Goal: Information Seeking & Learning: Learn about a topic

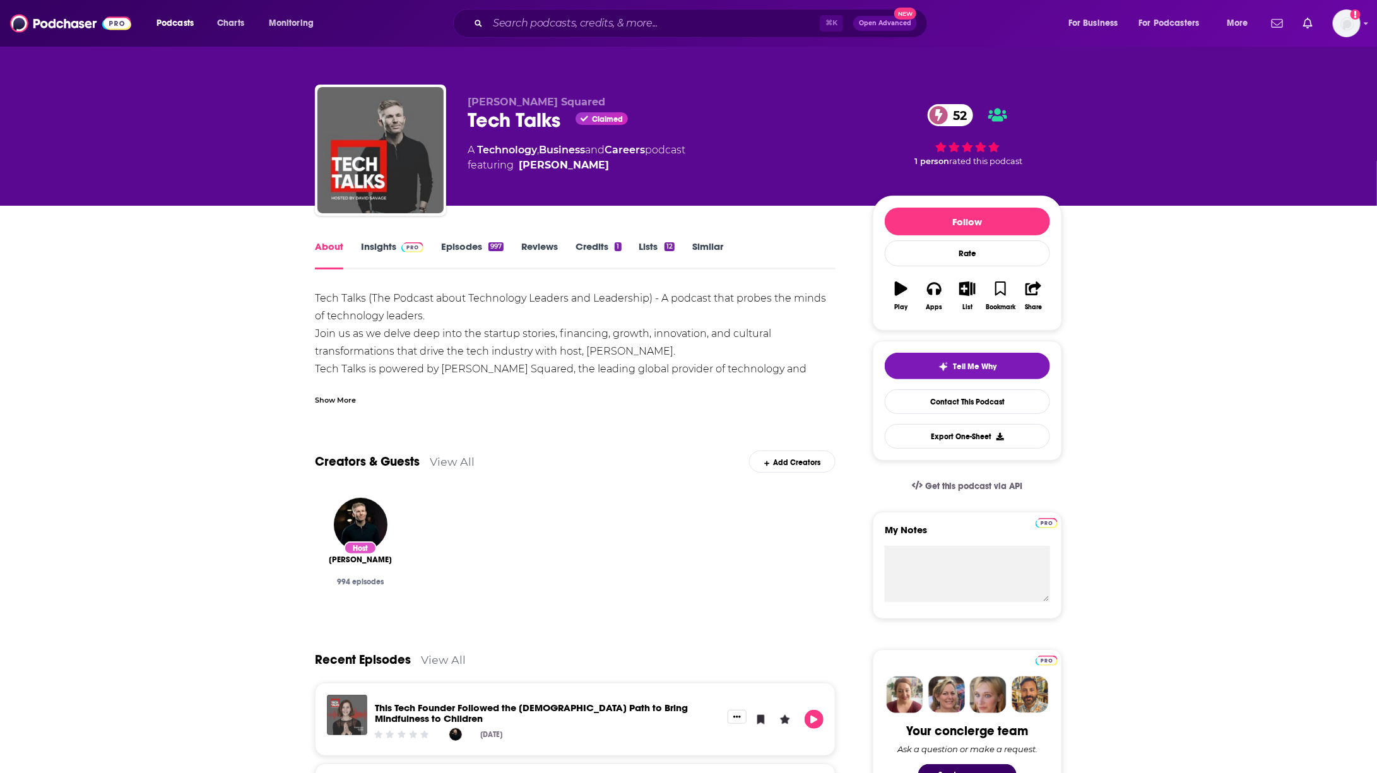
click at [460, 245] on link "Episodes 997" at bounding box center [472, 254] width 62 height 29
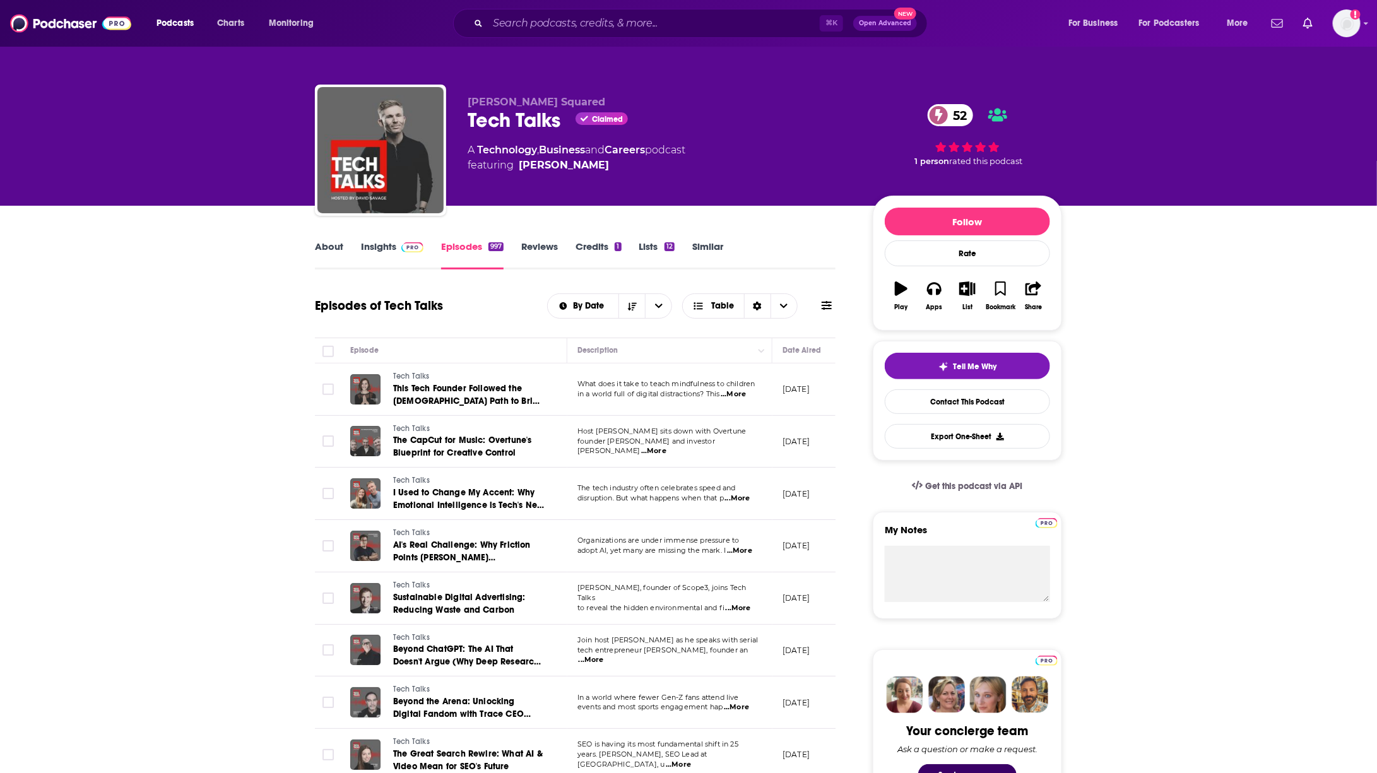
click at [667, 446] on span "...More" at bounding box center [653, 451] width 25 height 10
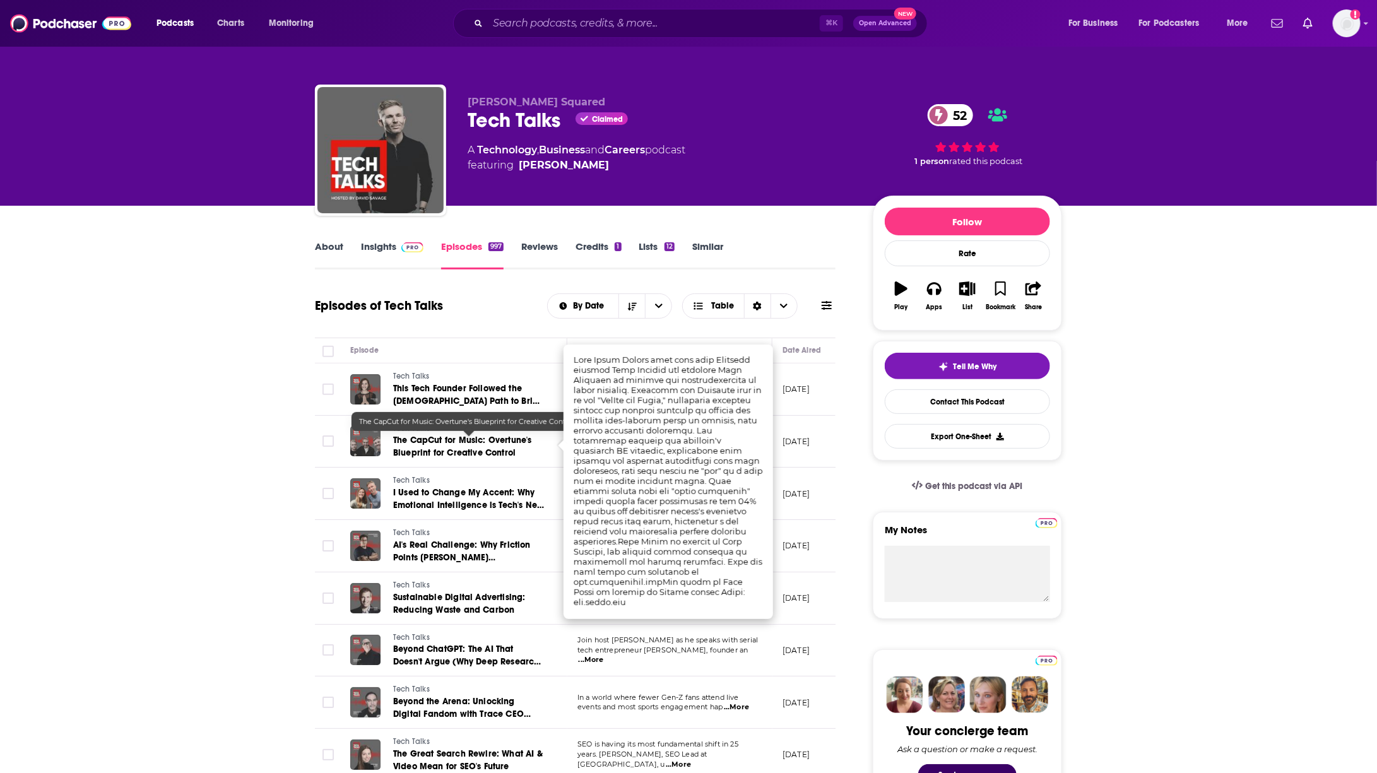
click at [434, 446] on link "The CapCut for Music: Overtune's Blueprint for Creative Control" at bounding box center [468, 446] width 151 height 25
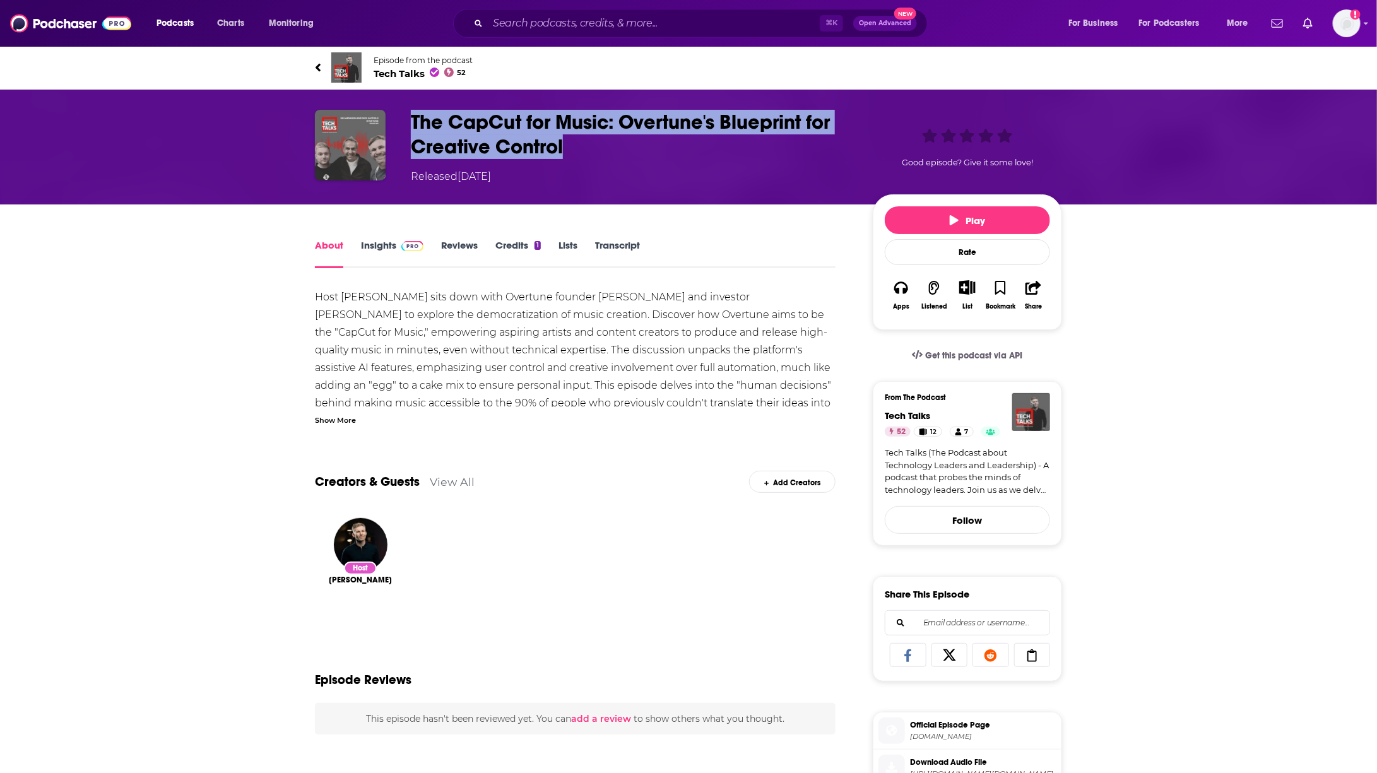
drag, startPoint x: 408, startPoint y: 124, endPoint x: 619, endPoint y: 140, distance: 210.8
click at [619, 140] on div "The CapCut for Music: Overtune's Blueprint for Creative Control Released [DATE]…" at bounding box center [688, 147] width 747 height 74
copy h1 "The CapCut for Music: Overtune's Blueprint for Creative Control"
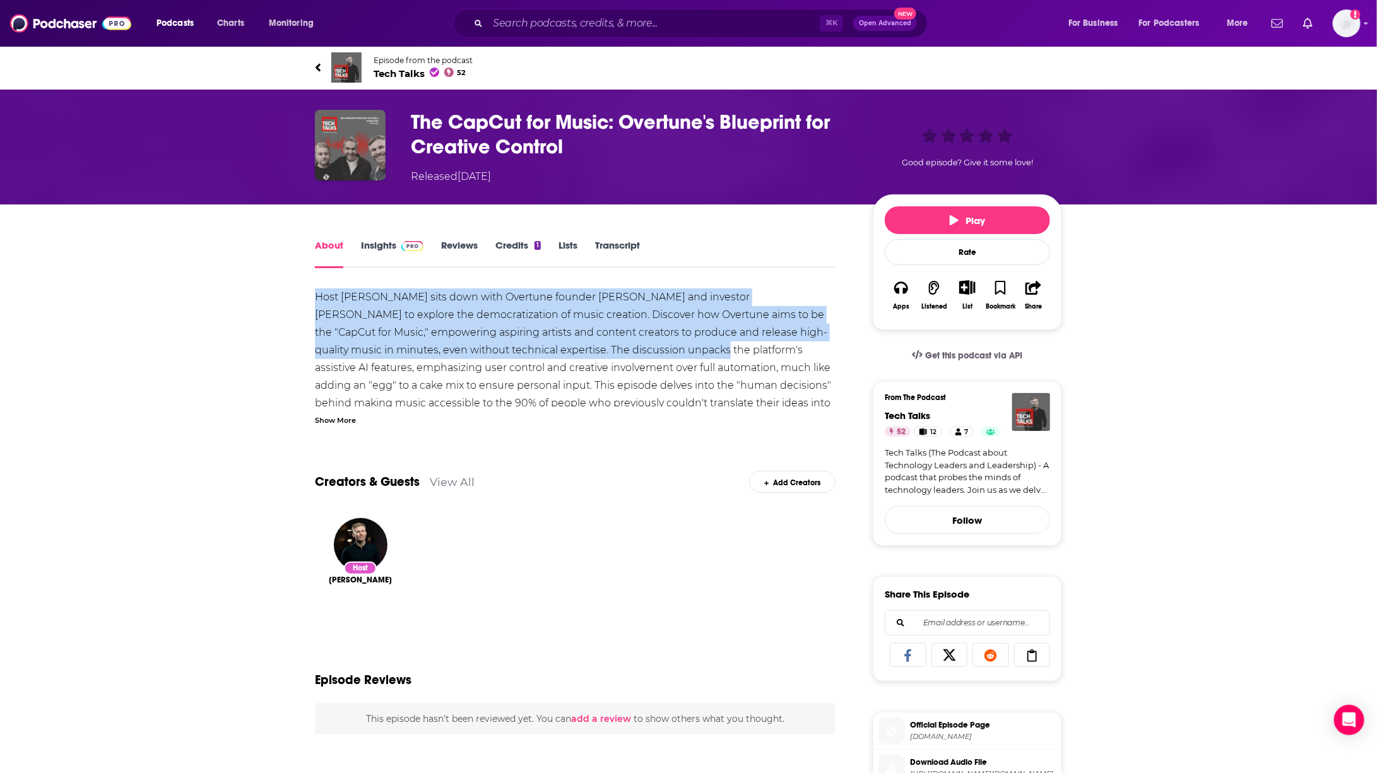
drag, startPoint x: 314, startPoint y: 299, endPoint x: 605, endPoint y: 347, distance: 295.6
click at [605, 347] on div "About Insights Reviews Credits 1 Lists Transcript Host [PERSON_NAME] sits down …" at bounding box center [584, 730] width 578 height 987
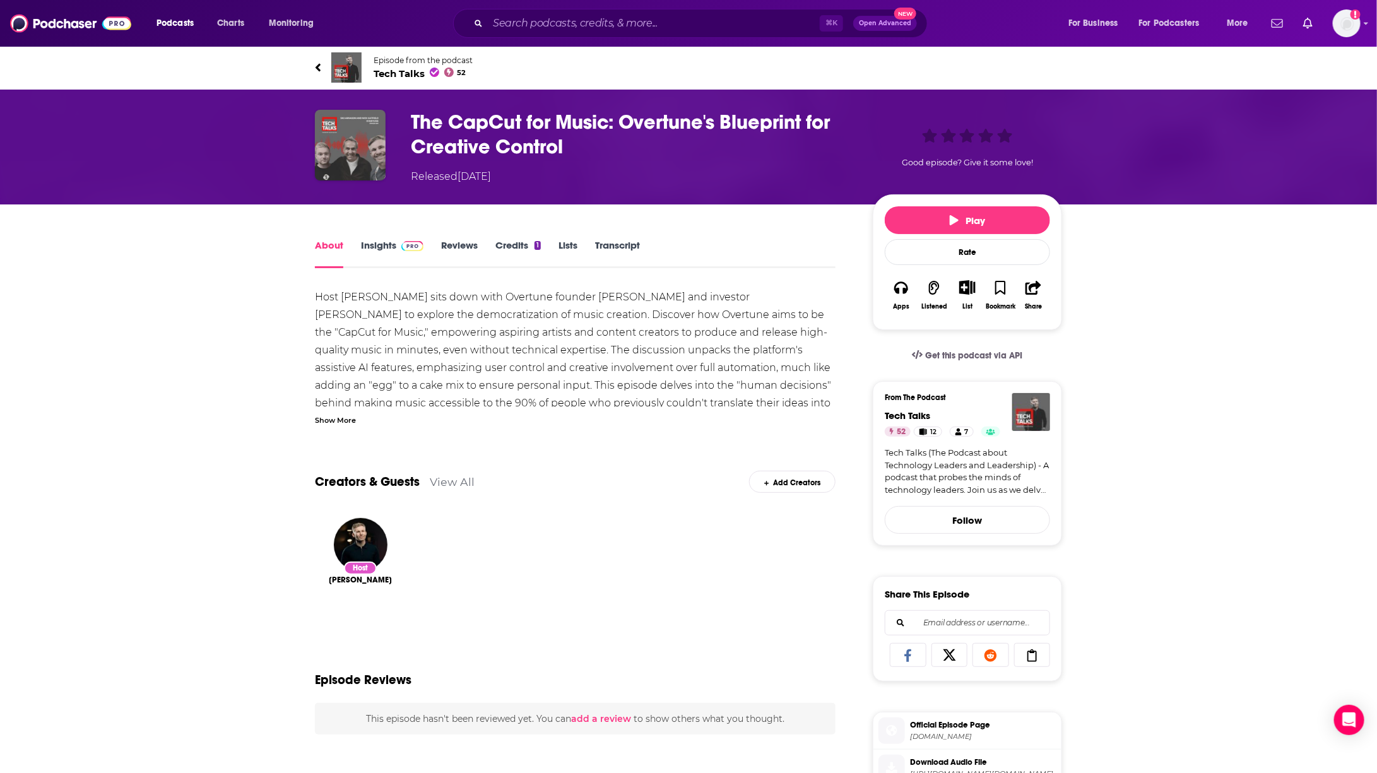
click at [538, 376] on div "Host [PERSON_NAME] sits down with Overtune founder [PERSON_NAME] and investor […" at bounding box center [575, 403] width 521 height 230
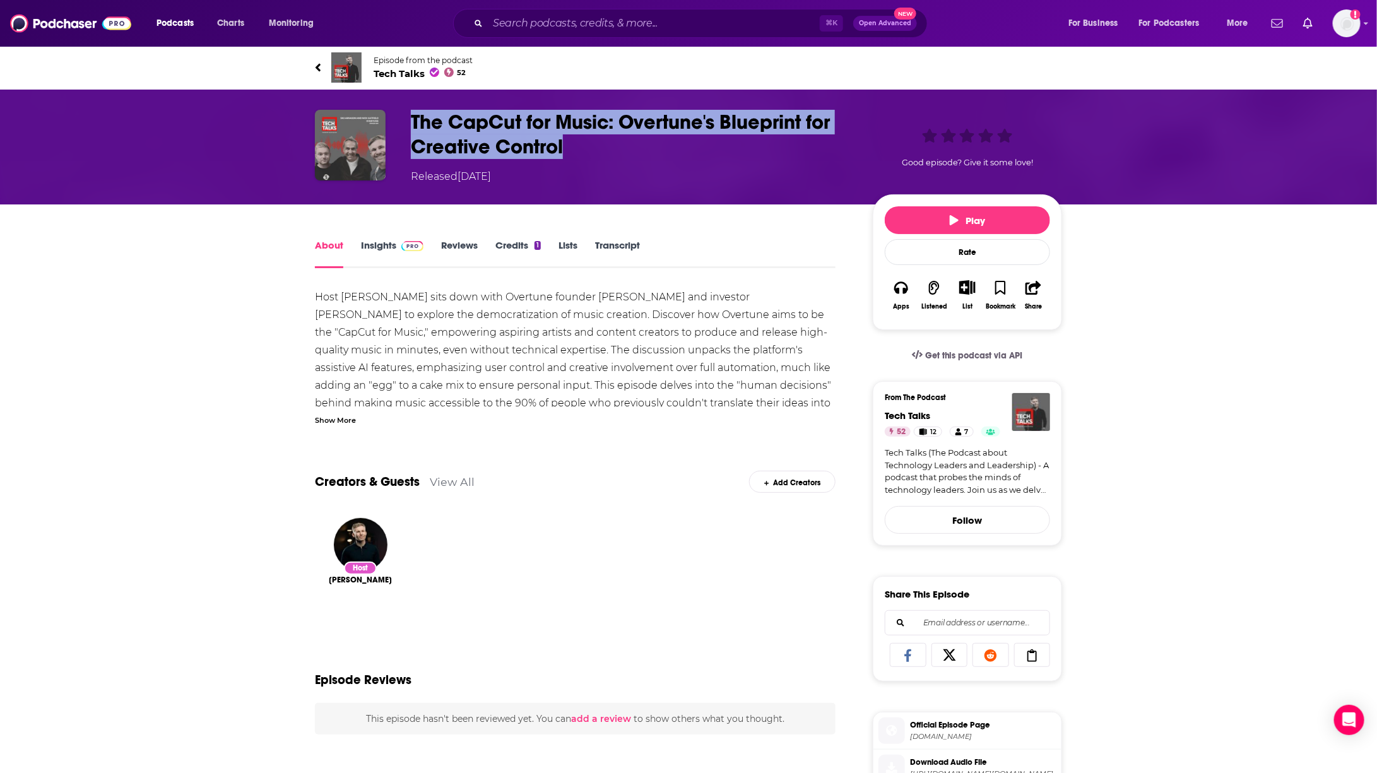
drag, startPoint x: 586, startPoint y: 155, endPoint x: 385, endPoint y: 126, distance: 203.4
click at [385, 126] on div "The CapCut for Music: Overtune's Blueprint for Creative Control Released [DATE]…" at bounding box center [688, 147] width 747 height 74
copy div "The CapCut for Music: Overtune's Blueprint for Creative Control"
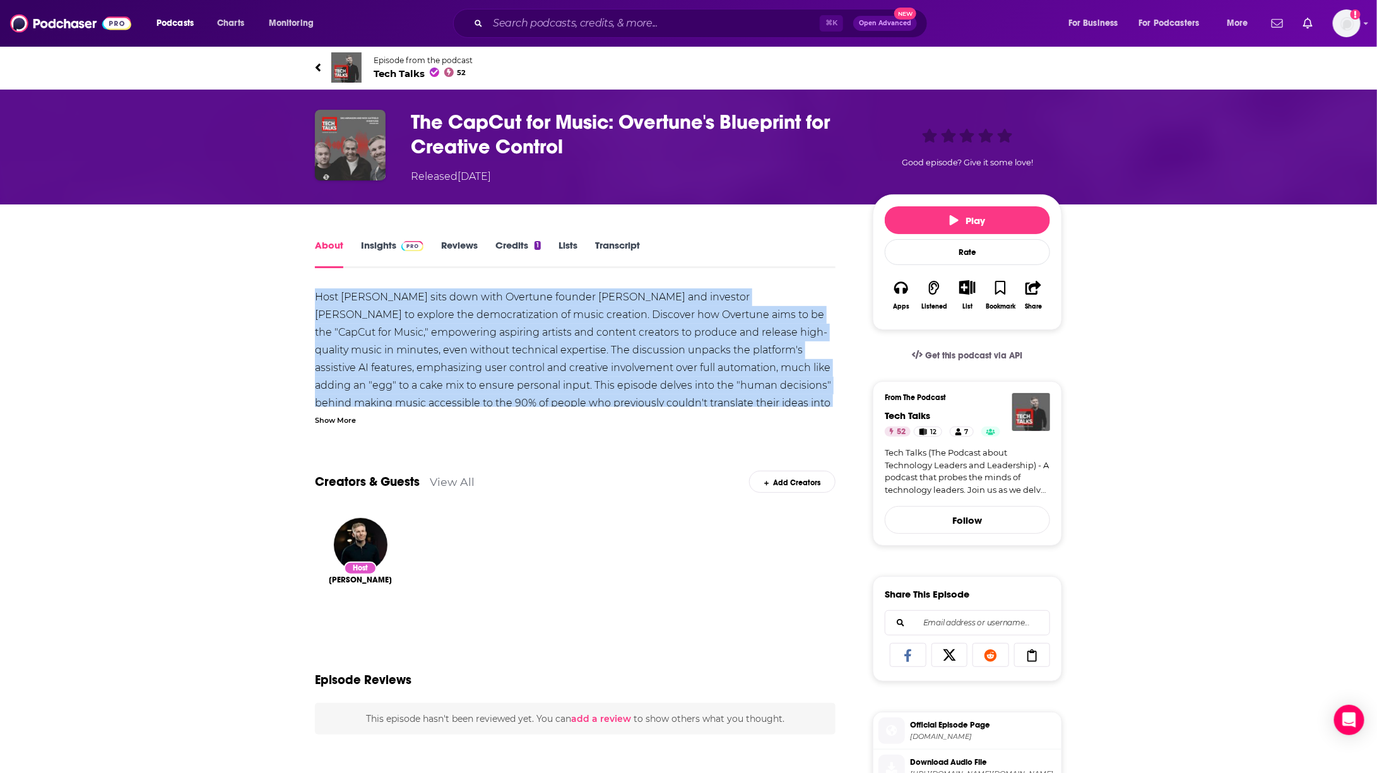
drag, startPoint x: 314, startPoint y: 300, endPoint x: 845, endPoint y: 408, distance: 542.2
click at [845, 408] on div "About Insights Reviews Credits 1 Lists Transcript Host [PERSON_NAME] sits down …" at bounding box center [584, 730] width 578 height 987
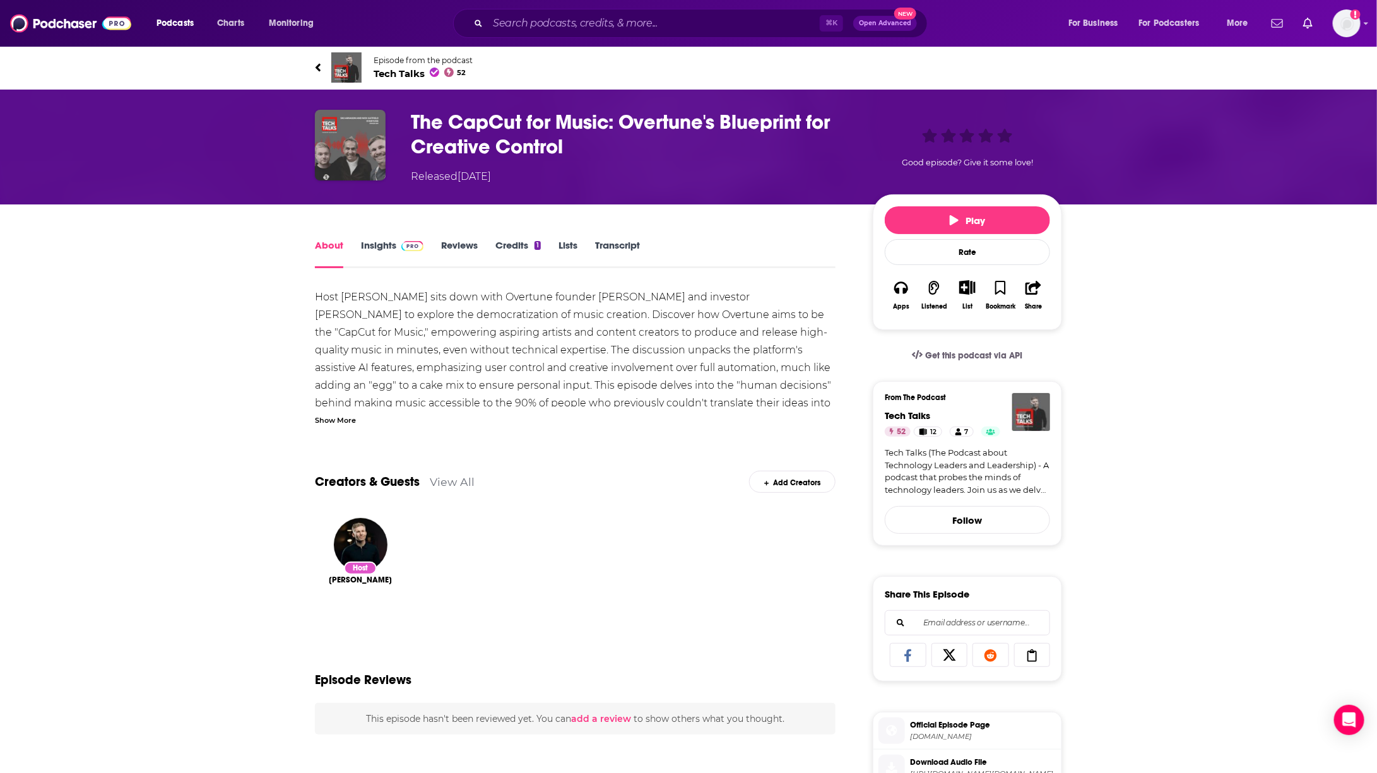
click at [338, 419] on div "Show More" at bounding box center [335, 419] width 41 height 12
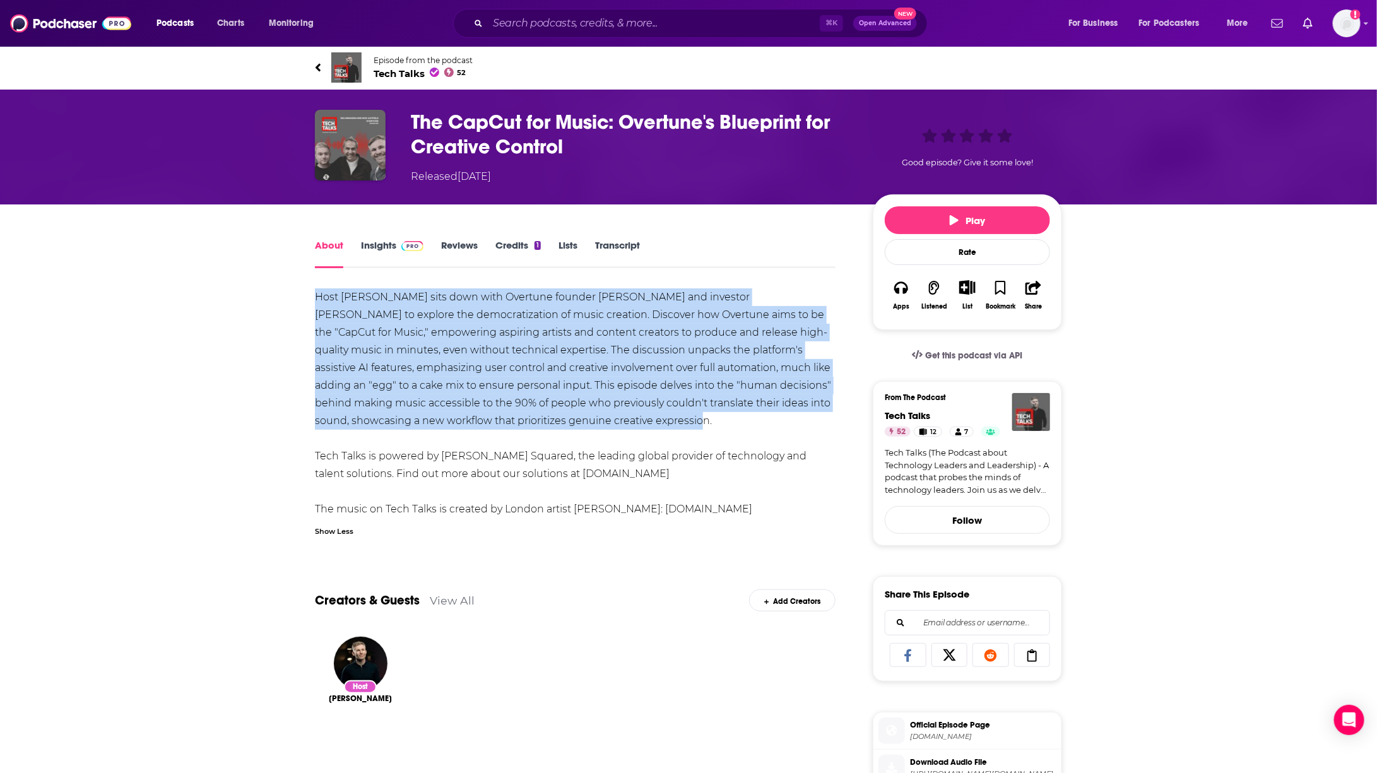
drag, startPoint x: 629, startPoint y: 420, endPoint x: 290, endPoint y: 305, distance: 357.9
click at [290, 305] on div "About Insights Reviews Credits 1 Lists Transcript Host [PERSON_NAME] sits down …" at bounding box center [689, 714] width 808 height 1019
copy div "Host [PERSON_NAME] sits down with Overtune founder [PERSON_NAME] and investor […"
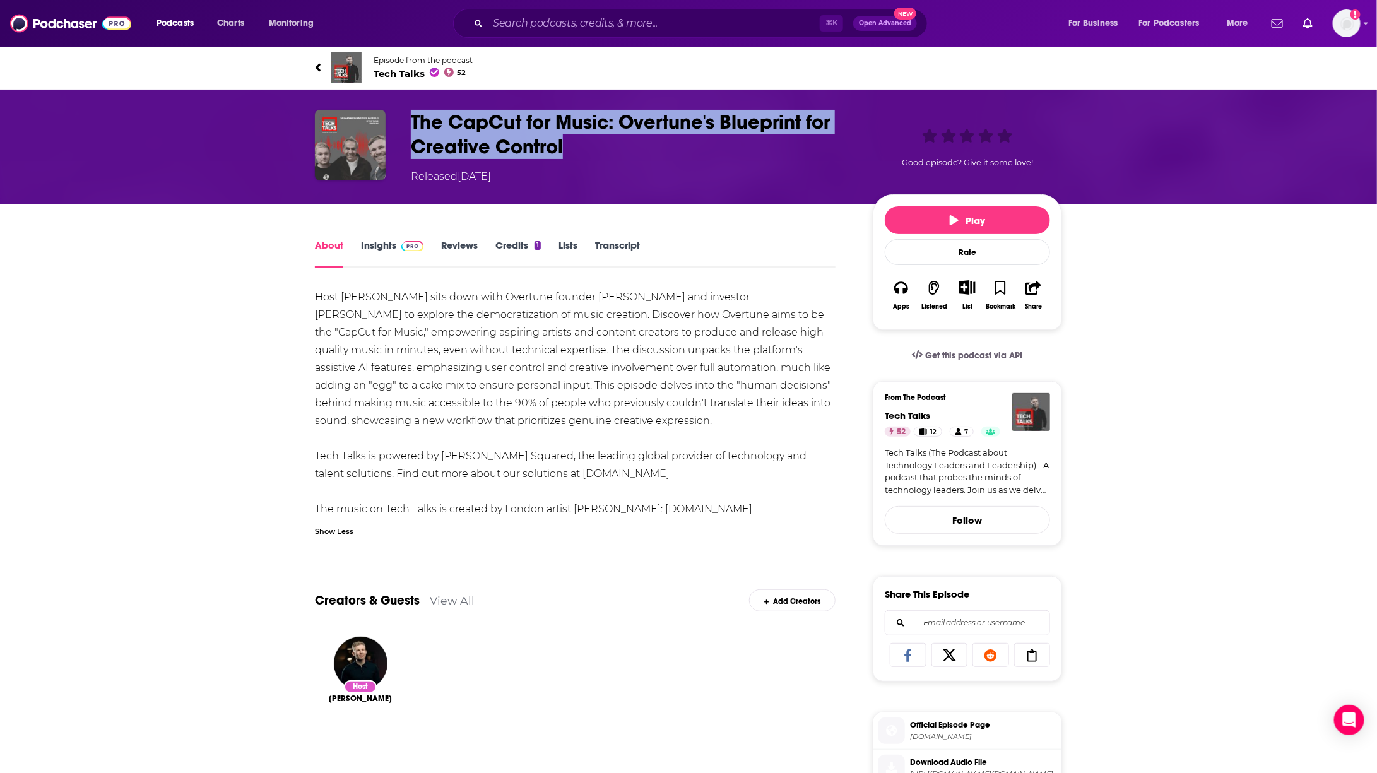
drag, startPoint x: 565, startPoint y: 148, endPoint x: 400, endPoint y: 124, distance: 167.1
click at [400, 124] on div "The CapCut for Music: Overtune's Blueprint for Creative Control Released [DATE]…" at bounding box center [688, 147] width 747 height 74
copy h1 "The CapCut for Music: Overtune's Blueprint for Creative Control"
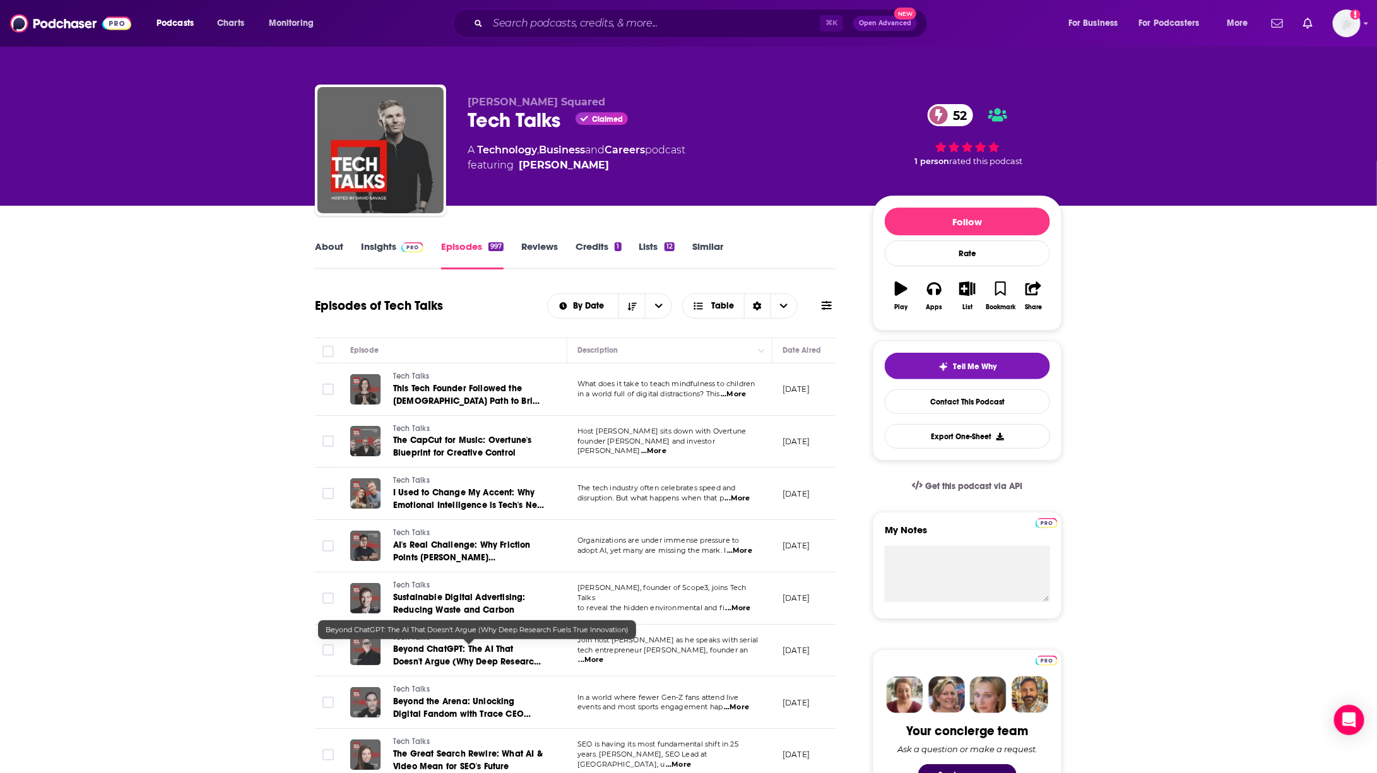
click at [458, 659] on span "Beyond ChatGPT: The AI That Doesn't Argue (Why Deep Research Fuels True Innovat…" at bounding box center [467, 662] width 148 height 36
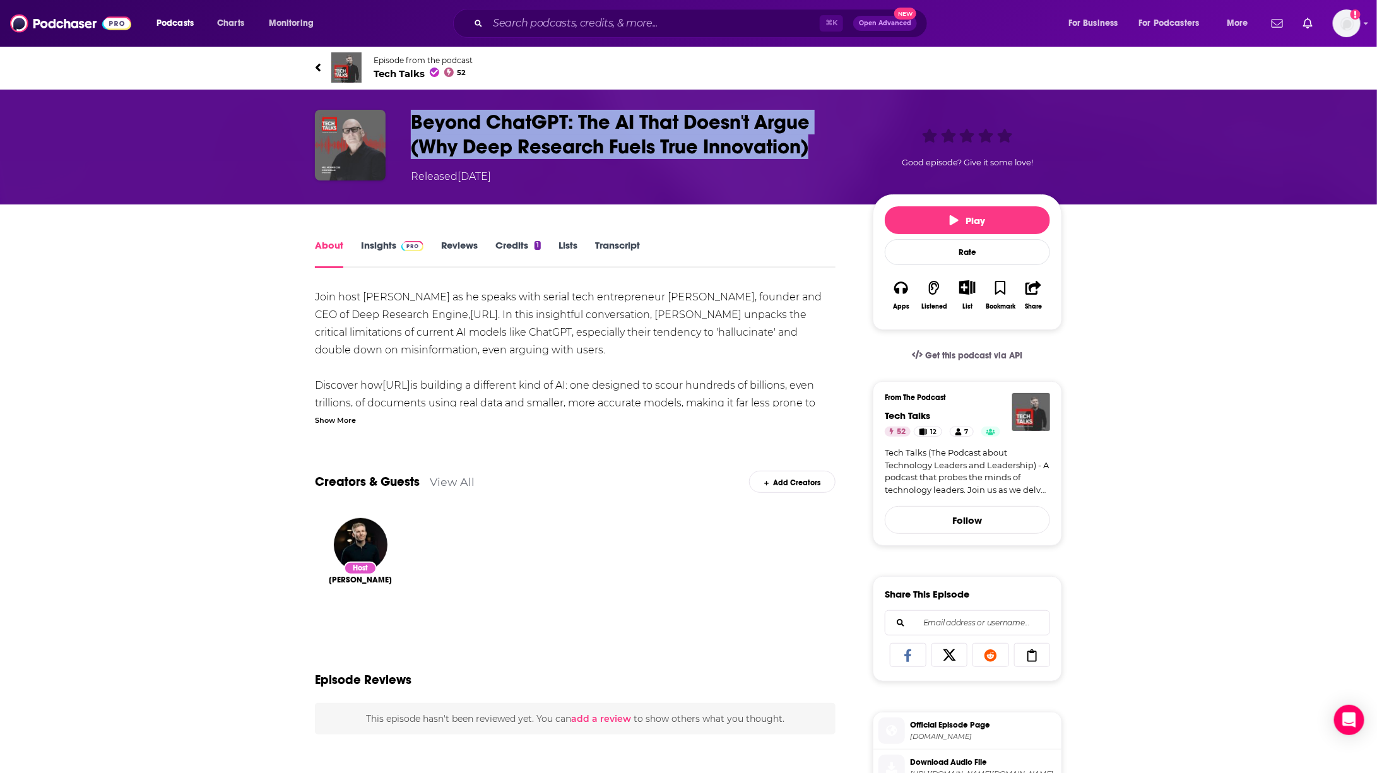
drag, startPoint x: 393, startPoint y: 119, endPoint x: 830, endPoint y: 140, distance: 437.3
click at [830, 140] on div "Beyond ChatGPT: The AI That Doesn't Argue (Why Deep Research Fuels True Innovat…" at bounding box center [688, 147] width 747 height 74
copy div "Beyond ChatGPT: The AI That Doesn't Argue (Why Deep Research Fuels True Innovat…"
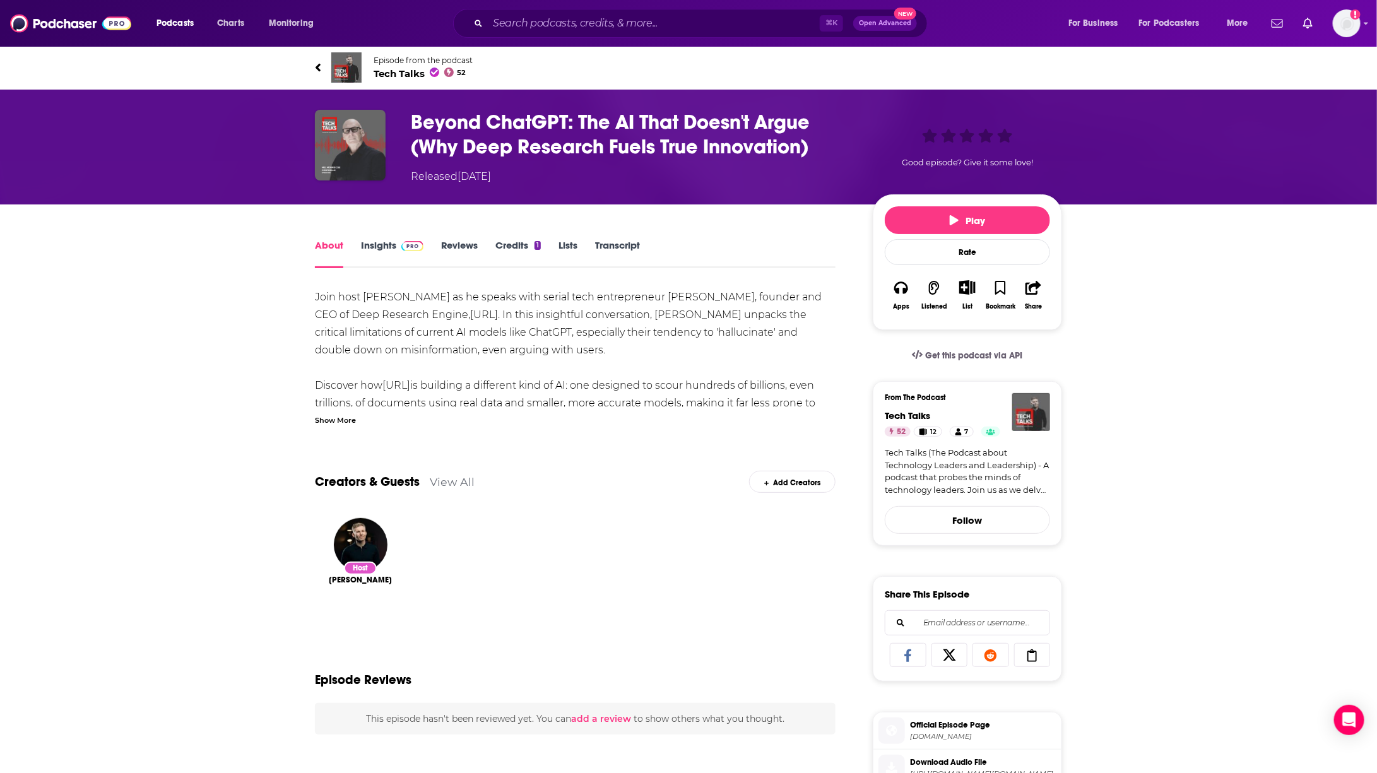
click at [336, 419] on div "Show More" at bounding box center [335, 419] width 41 height 12
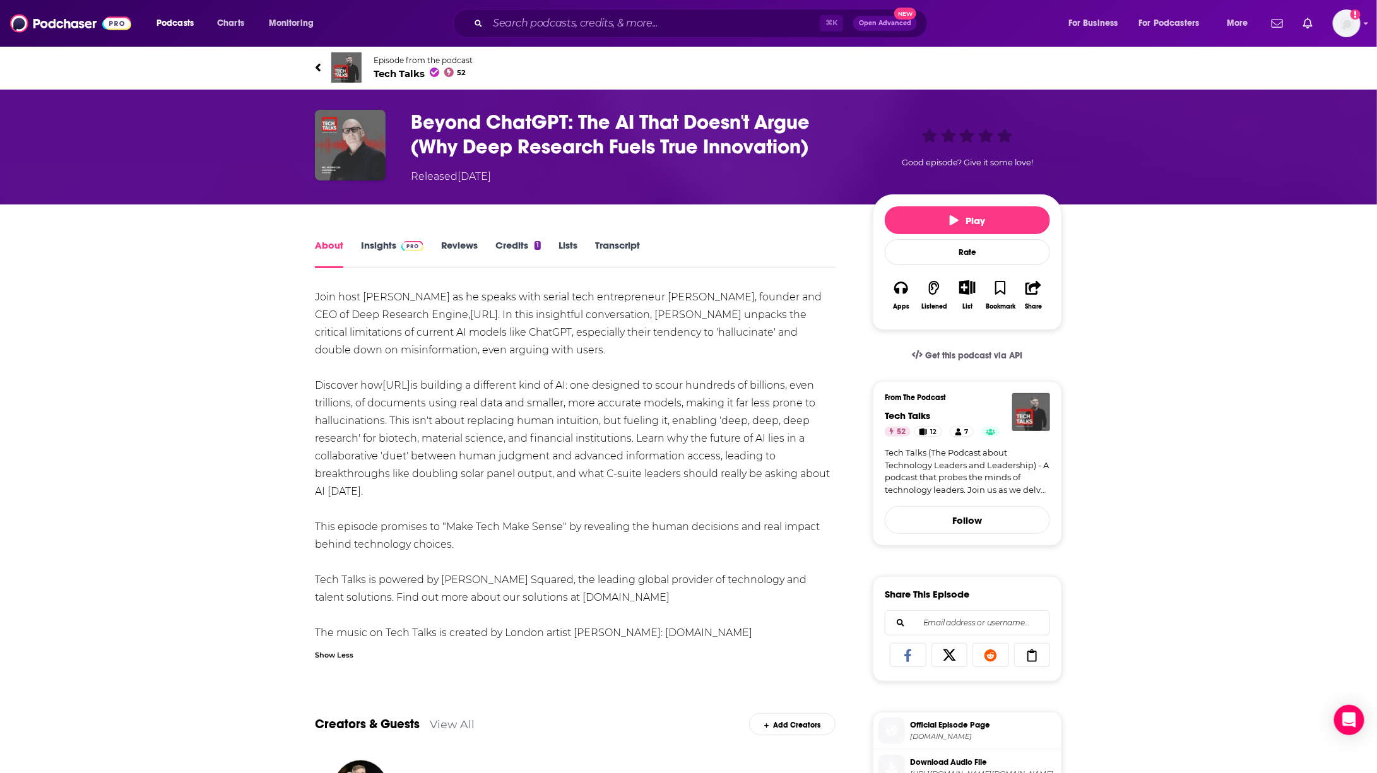
drag, startPoint x: 304, startPoint y: 297, endPoint x: 567, endPoint y: 551, distance: 365.2
click at [567, 551] on div "About Insights Reviews Credits 1 Lists Transcript Join host [PERSON_NAME] as he…" at bounding box center [584, 730] width 578 height 987
copy div "Lore ipsu Dolor Sitame co ad elitse doei tempor inci utlaboreetdo Mag Aliqua, e…"
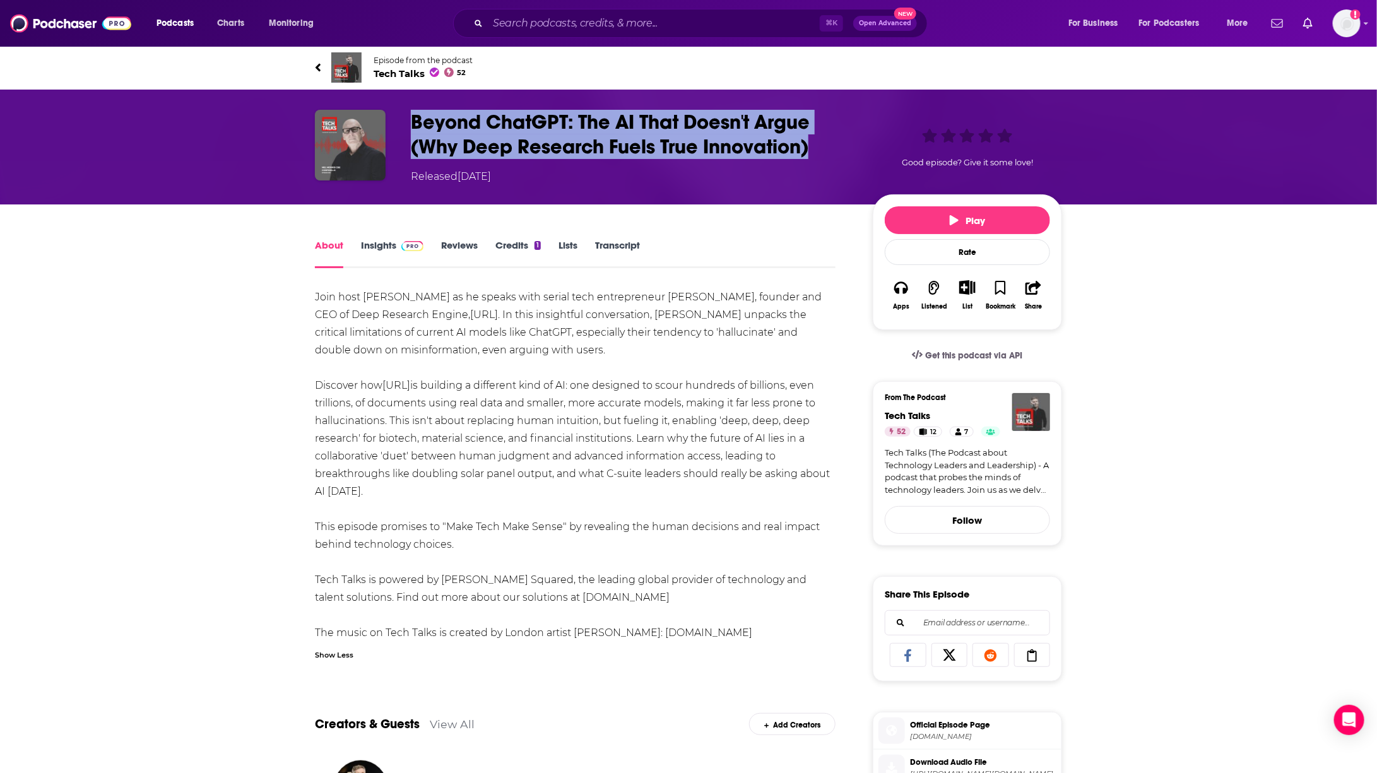
drag, startPoint x: 835, startPoint y: 141, endPoint x: 403, endPoint y: 105, distance: 433.9
click at [403, 105] on div "Beyond ChatGPT: The AI That Doesn't Argue (Why Deep Research Fuels True Innovat…" at bounding box center [689, 147] width 808 height 115
copy h1 "Beyond ChatGPT: The AI That Doesn't Argue (Why Deep Research Fuels True Innovat…"
